Goal: Task Accomplishment & Management: Complete application form

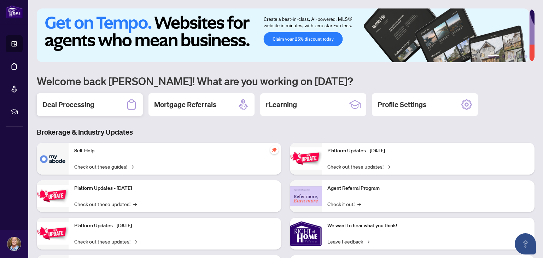
click at [94, 104] on h2 "Deal Processing" at bounding box center [68, 105] width 52 height 10
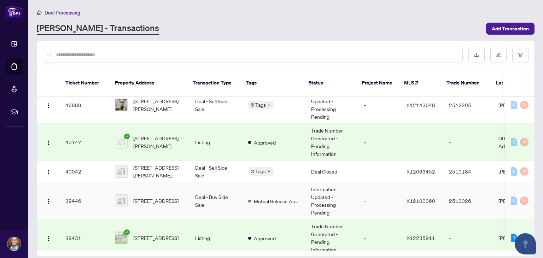
scroll to position [212, 0]
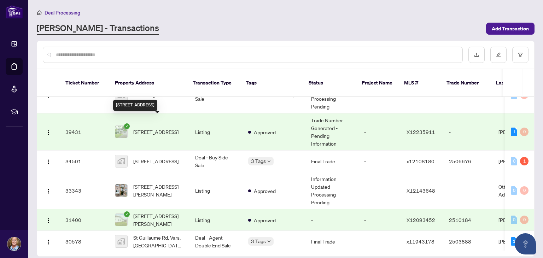
click at [161, 128] on span "[STREET_ADDRESS]" at bounding box center [155, 132] width 45 height 8
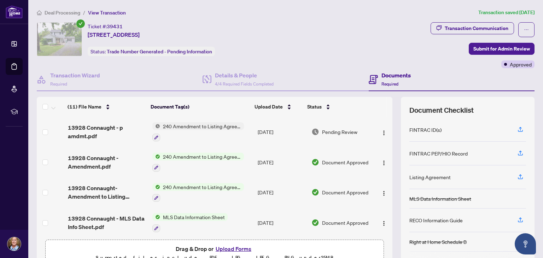
click at [226, 247] on button "Upload Forms" at bounding box center [234, 248] width 40 height 9
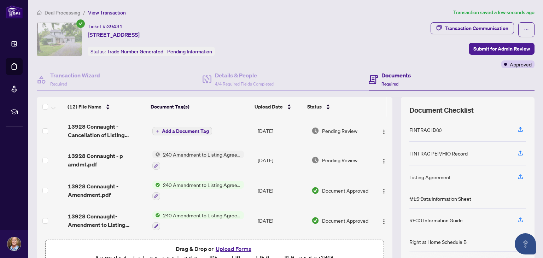
click at [182, 131] on span "Add a Document Tag" at bounding box center [185, 131] width 47 height 5
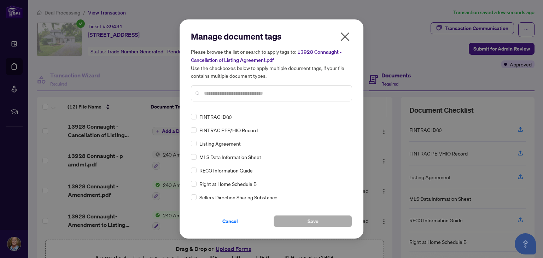
click at [218, 93] on input "text" at bounding box center [275, 94] width 142 height 8
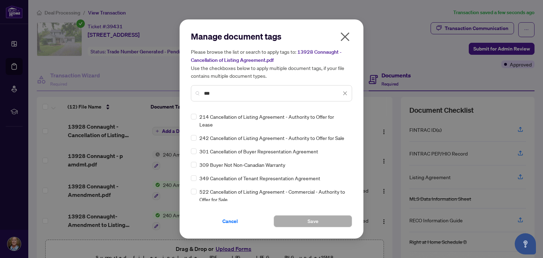
type input "***"
click at [197, 137] on div "242 Cancellation of Listing Agreement - Authority to Offer for Sale" at bounding box center [269, 138] width 157 height 8
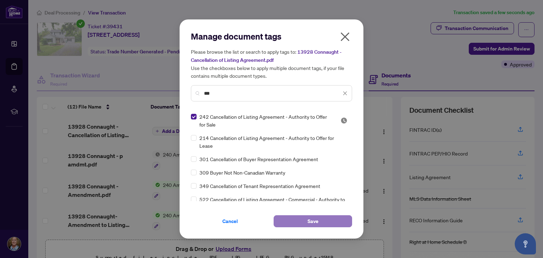
click at [296, 222] on button "Save" at bounding box center [313, 221] width 79 height 12
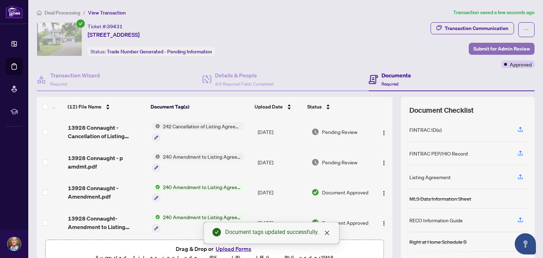
click at [482, 47] on span "Submit for Admin Review" at bounding box center [502, 48] width 57 height 11
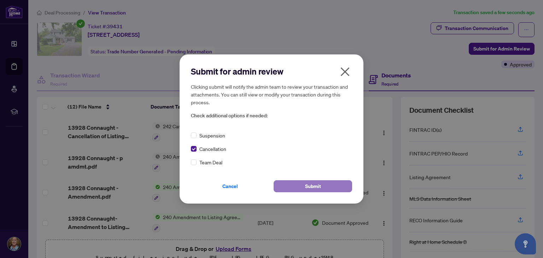
click at [317, 189] on span "Submit" at bounding box center [313, 186] width 16 height 11
